Goal: Information Seeking & Learning: Understand process/instructions

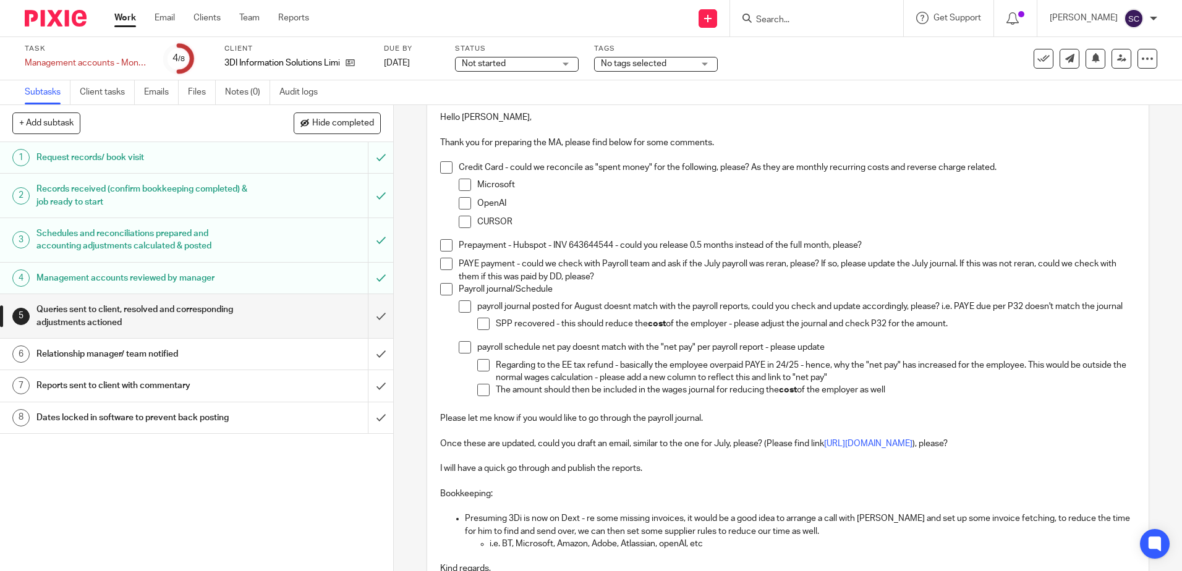
scroll to position [62, 0]
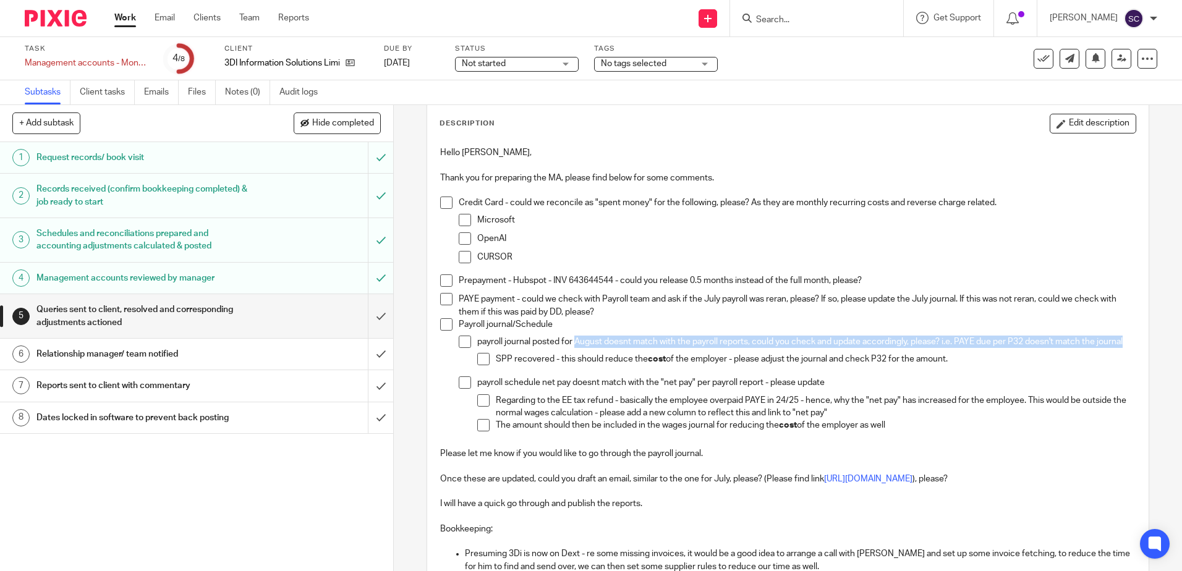
drag, startPoint x: 572, startPoint y: 345, endPoint x: 1001, endPoint y: 350, distance: 429.6
click at [1001, 348] on p "payroll journal posted for August doesnt match with the payroll reports, could …" at bounding box center [806, 342] width 658 height 12
click at [580, 332] on div "Payroll journal/Schedule payroll journal posted for August doesnt match with th…" at bounding box center [797, 382] width 676 height 129
click at [586, 341] on p "payroll journal posted for August doesnt match with the payroll reports, could …" at bounding box center [806, 342] width 658 height 12
drag, startPoint x: 597, startPoint y: 341, endPoint x: 1028, endPoint y: 352, distance: 431.6
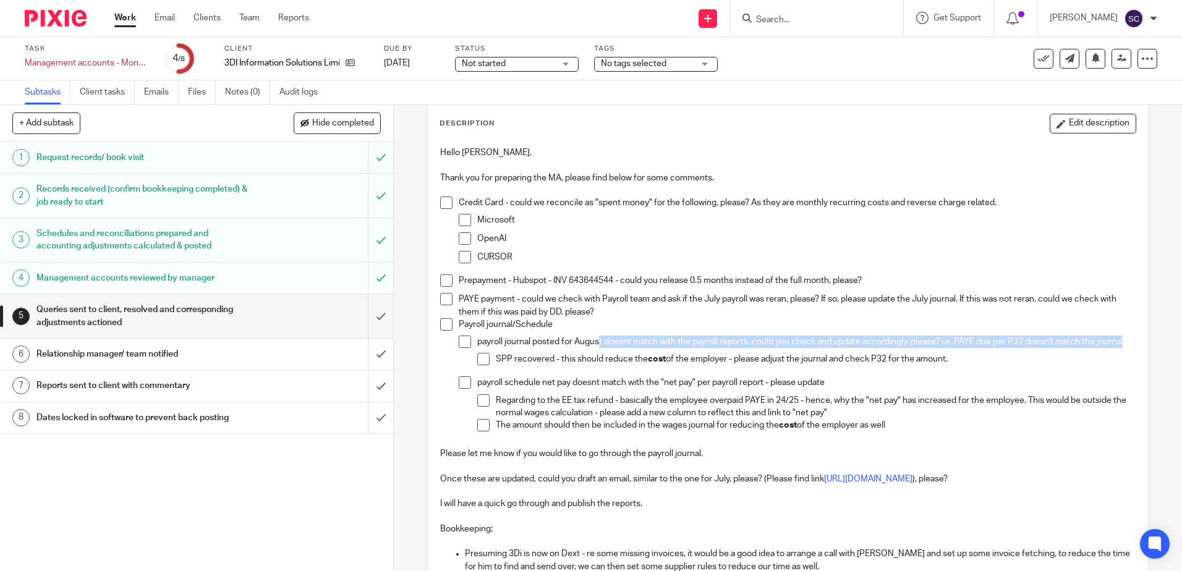
click at [1028, 348] on p "payroll journal posted for August doesnt match with the payroll reports, could …" at bounding box center [806, 342] width 658 height 12
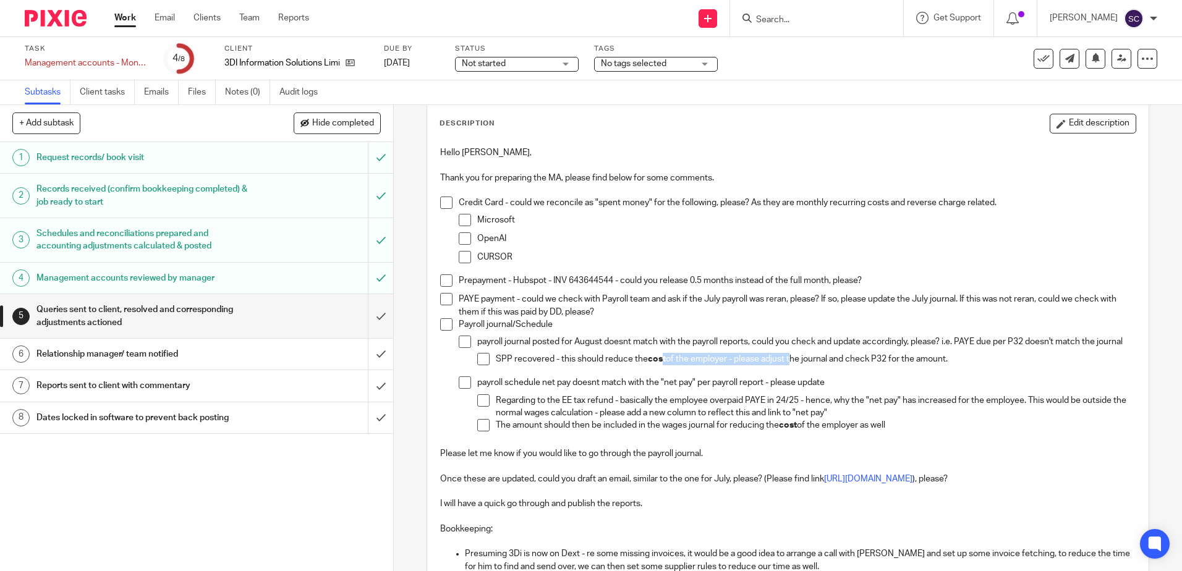
drag, startPoint x: 664, startPoint y: 365, endPoint x: 788, endPoint y: 368, distance: 123.7
click at [788, 365] on p "SPP recovered - this should reduce the cost of the employer - please adjust the…" at bounding box center [815, 359] width 639 height 12
click at [581, 362] on div "payroll journal posted for August doesnt match with the payroll reports, could …" at bounding box center [806, 356] width 658 height 41
drag, startPoint x: 581, startPoint y: 362, endPoint x: 576, endPoint y: 376, distance: 15.6
click at [576, 365] on p "SPP recovered - this should reduce the cost of the employer - please adjust the…" at bounding box center [815, 359] width 639 height 12
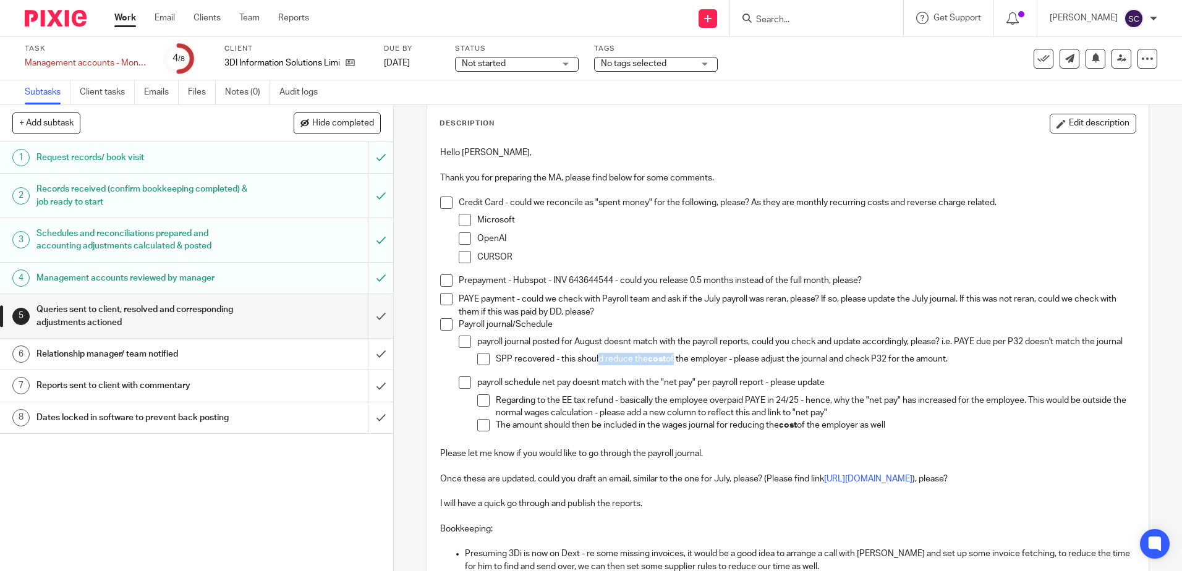
drag, startPoint x: 594, startPoint y: 375, endPoint x: 669, endPoint y: 375, distance: 75.4
click at [669, 365] on p "SPP recovered - this should reduce the cost of the employer - please adjust the…" at bounding box center [815, 359] width 639 height 12
click at [529, 256] on p "CURSOR" at bounding box center [806, 257] width 658 height 12
click at [559, 206] on p "Credit Card - could we reconcile as "spent money" for the following, please? As…" at bounding box center [797, 203] width 676 height 12
click at [576, 271] on div "Credit Card - could we reconcile as "spent money" for the following, please? As…" at bounding box center [797, 236] width 676 height 78
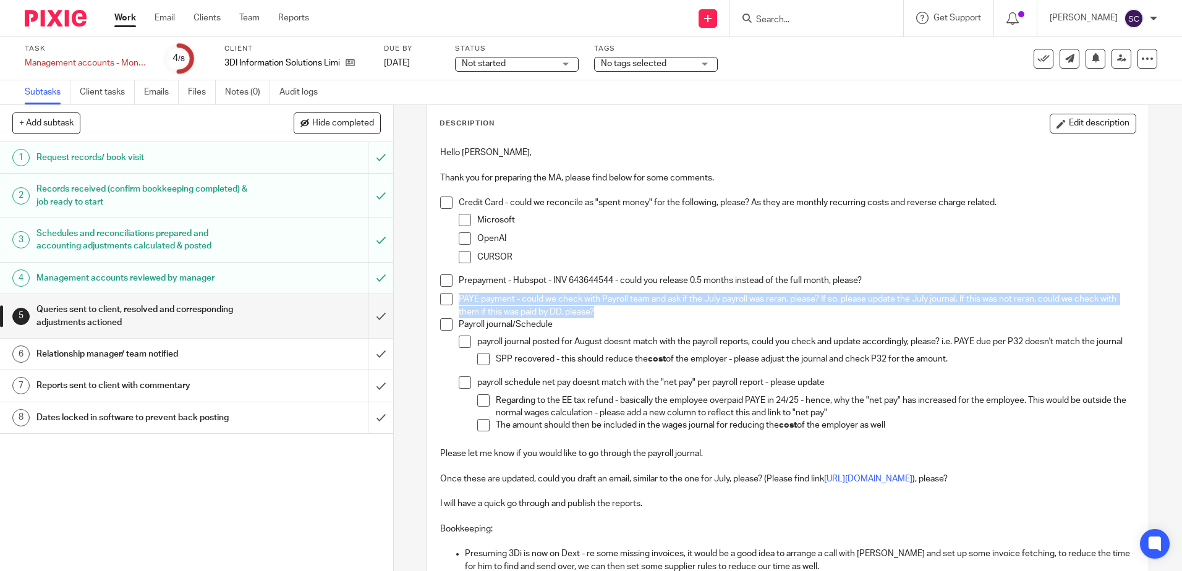
drag, startPoint x: 646, startPoint y: 309, endPoint x: 423, endPoint y: 302, distance: 223.8
click at [426, 302] on div "5 Queries sent to client, resolved and corresponding adjustments actioned Instr…" at bounding box center [787, 419] width 722 height 715
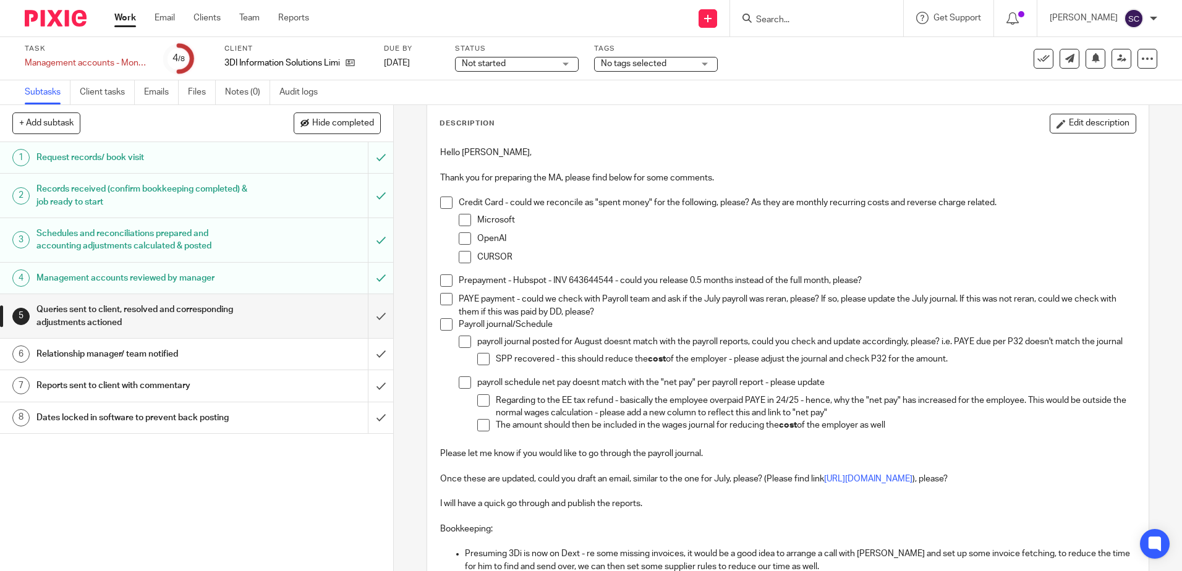
drag, startPoint x: 423, startPoint y: 302, endPoint x: 506, endPoint y: 328, distance: 87.4
click at [506, 328] on p "Payroll journal/Schedule" at bounding box center [797, 324] width 676 height 12
click at [734, 256] on p "CURSOR" at bounding box center [806, 257] width 658 height 12
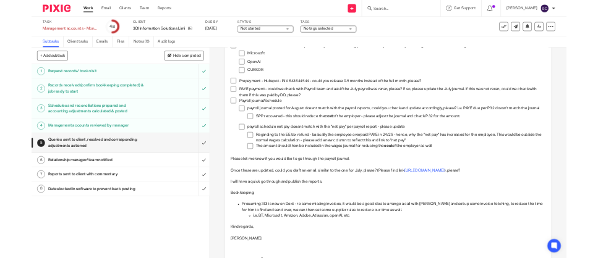
scroll to position [185, 0]
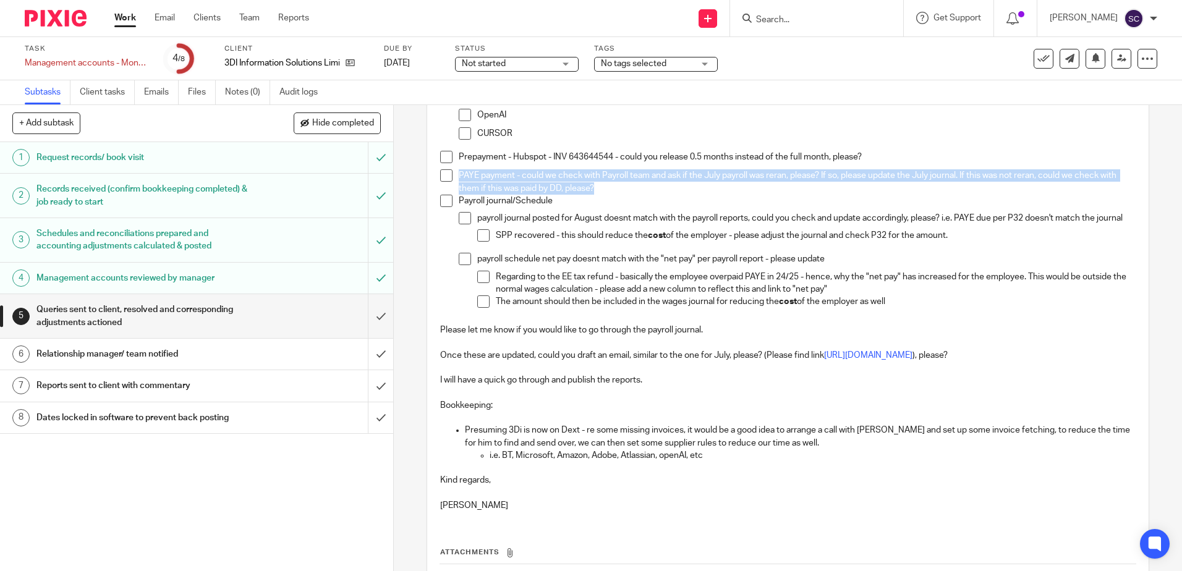
click at [815, 319] on div "payroll schedule net pay doesnt match with the "net pay" per payroll report - p…" at bounding box center [806, 286] width 658 height 66
click at [798, 242] on p "SPP recovered - this should reduce the cost of the employer - please adjust the…" at bounding box center [815, 235] width 639 height 12
click at [909, 248] on div "SPP recovered - this should reduce the cost of the employer - please adjust the…" at bounding box center [815, 238] width 639 height 19
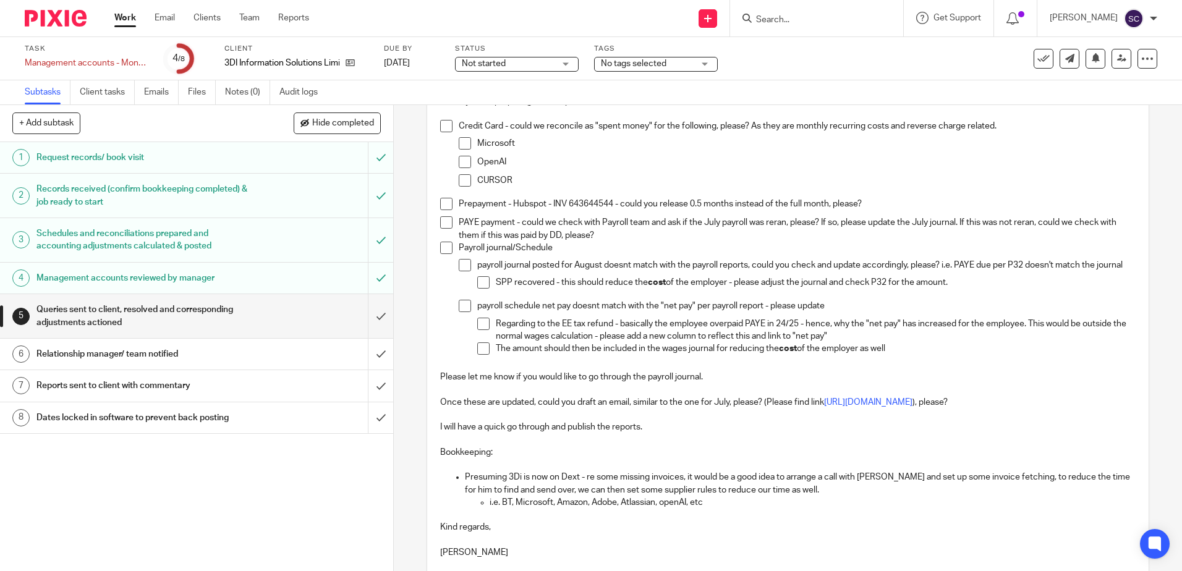
scroll to position [185, 0]
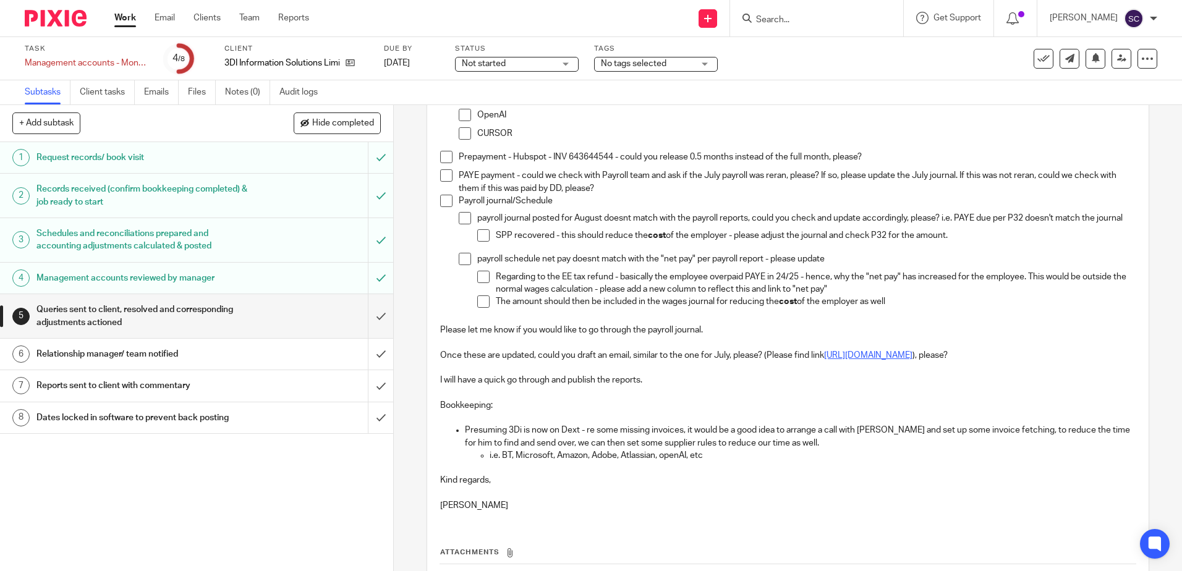
click at [897, 360] on link "[URL][DOMAIN_NAME]" at bounding box center [868, 355] width 88 height 9
